Goal: Information Seeking & Learning: Learn about a topic

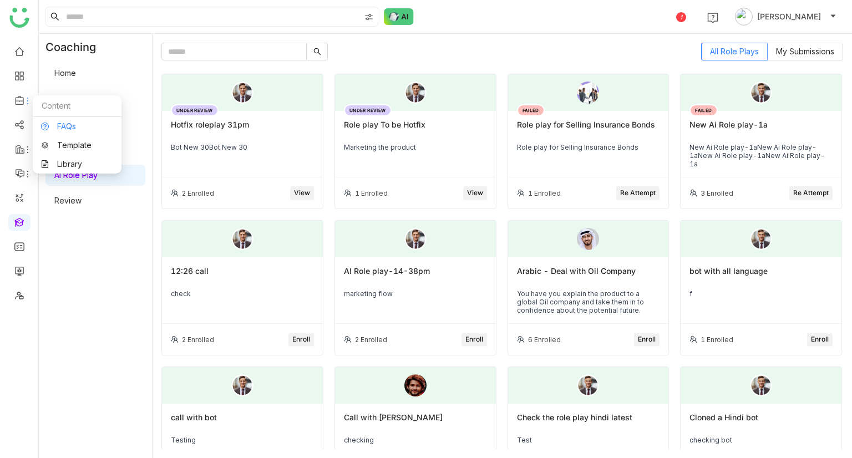
click at [53, 125] on link "FAQs" at bounding box center [77, 127] width 72 height 8
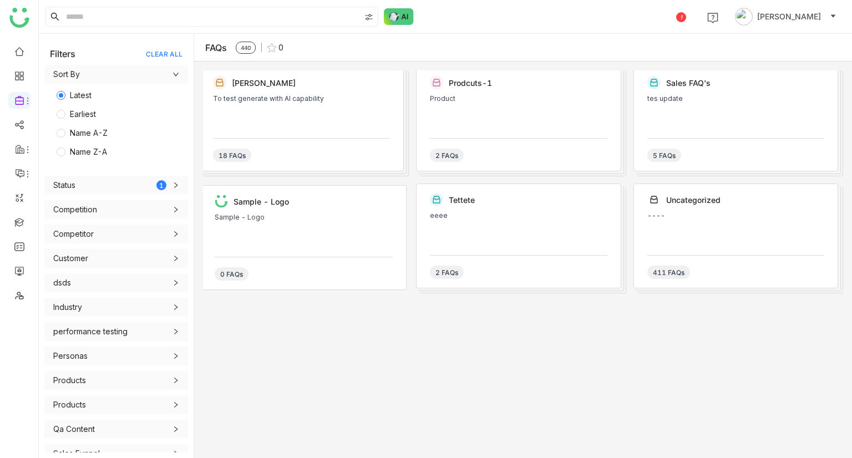
drag, startPoint x: 502, startPoint y: 140, endPoint x: 474, endPoint y: 116, distance: 36.5
click at [474, 116] on div "Product" at bounding box center [518, 111] width 177 height 33
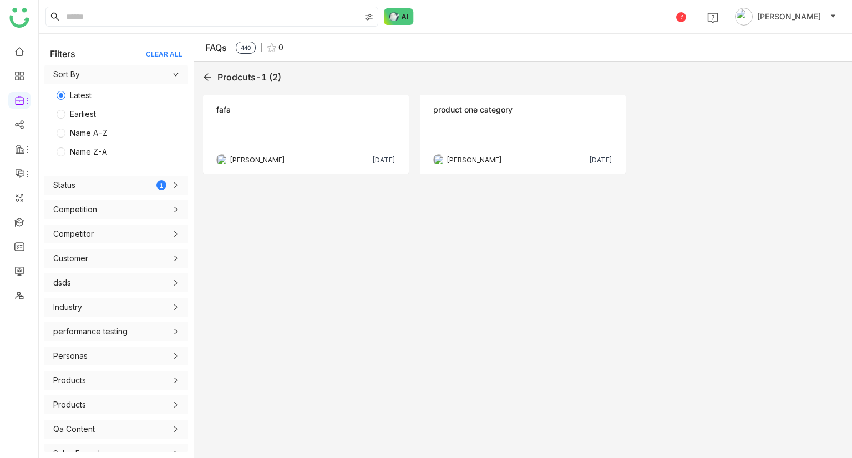
click at [491, 126] on p at bounding box center [522, 132] width 179 height 18
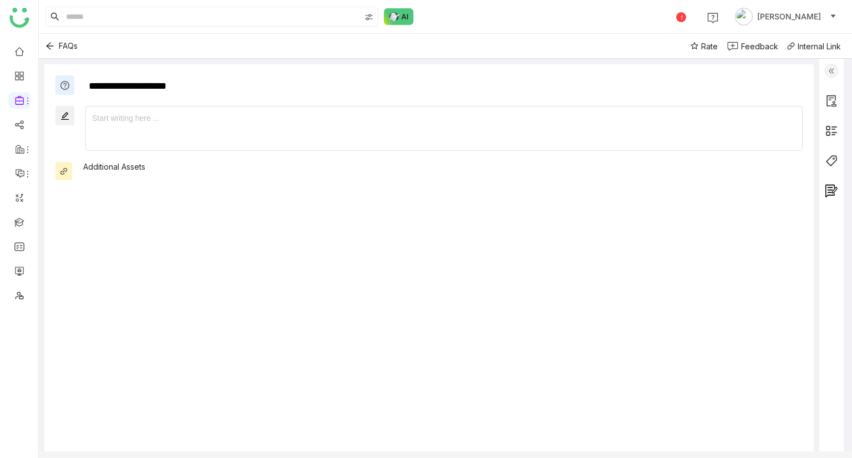
click at [138, 119] on div at bounding box center [444, 118] width 704 height 12
click at [50, 51] on button "Back" at bounding box center [50, 46] width 18 height 18
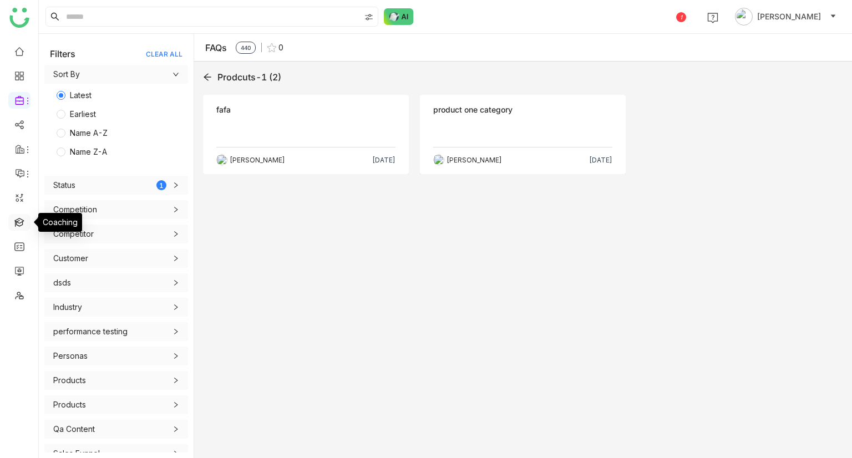
click at [14, 221] on link at bounding box center [19, 221] width 10 height 9
